Goal: Task Accomplishment & Management: Manage account settings

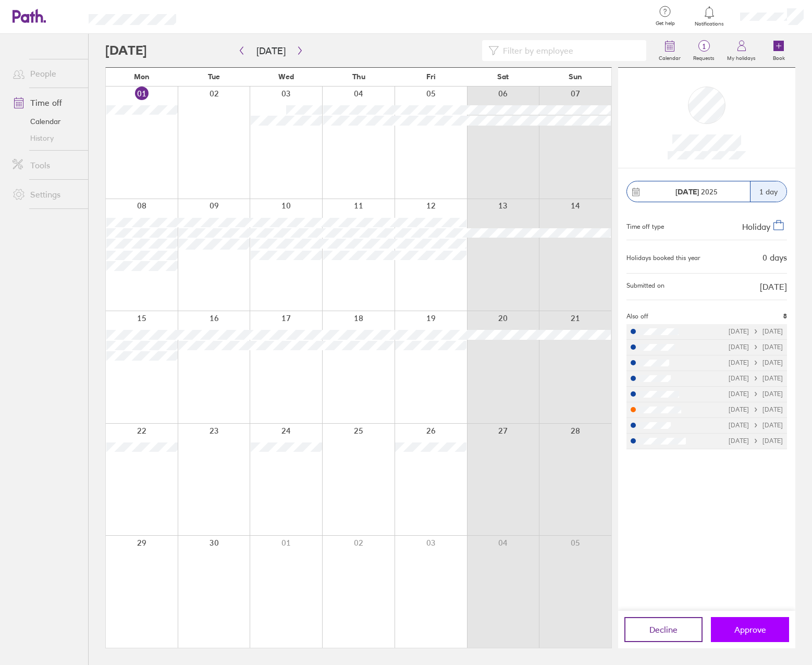
click at [743, 631] on span "Approve" at bounding box center [750, 629] width 32 height 9
click at [767, 629] on button "Approve" at bounding box center [750, 629] width 78 height 25
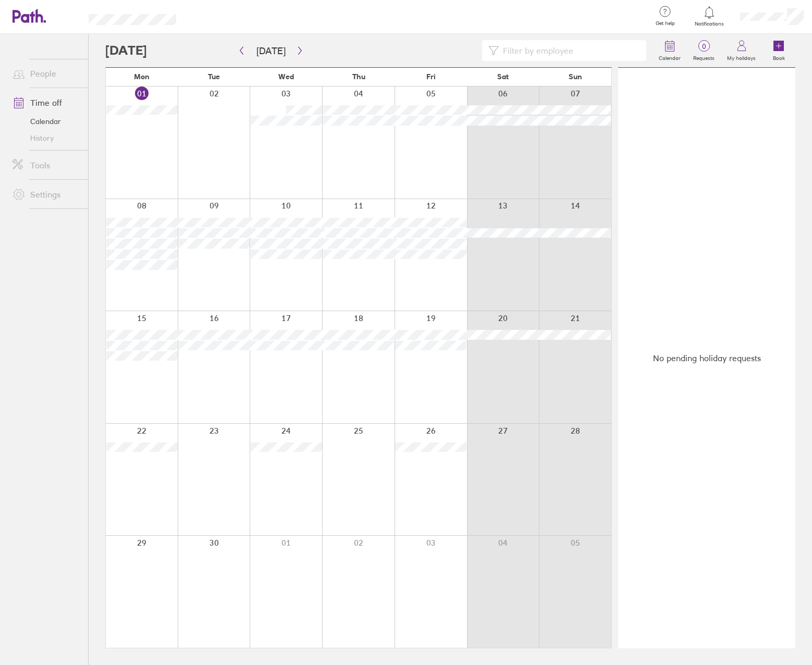
click at [710, 15] on icon at bounding box center [709, 12] width 13 height 13
